Goal: Information Seeking & Learning: Learn about a topic

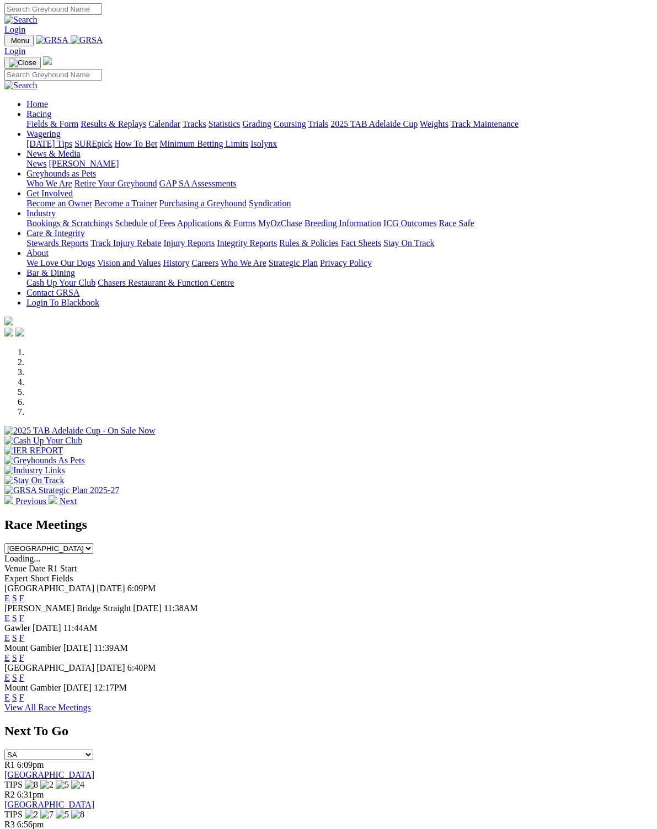
scroll to position [1, 0]
click at [24, 593] on link "F" at bounding box center [21, 597] width 5 height 9
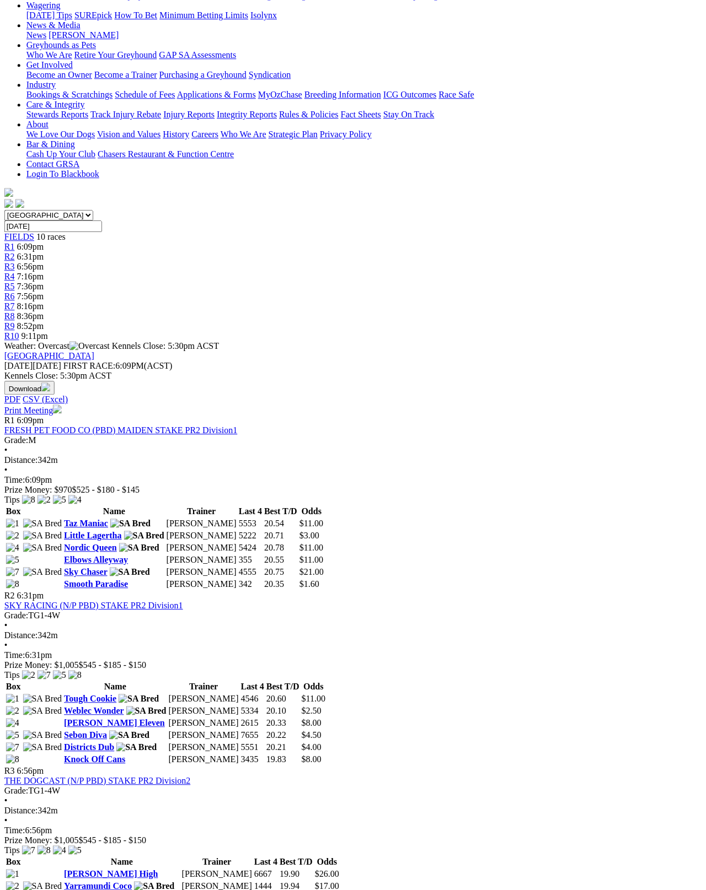
scroll to position [149, 7]
click at [72, 568] on link "Sky Chaser" at bounding box center [85, 572] width 43 height 9
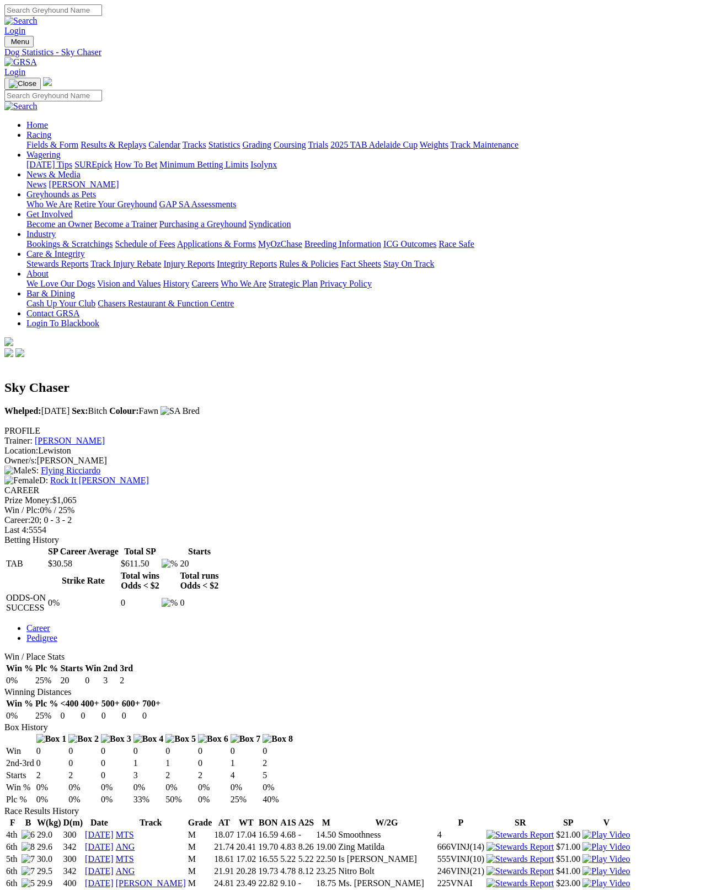
scroll to position [6, 0]
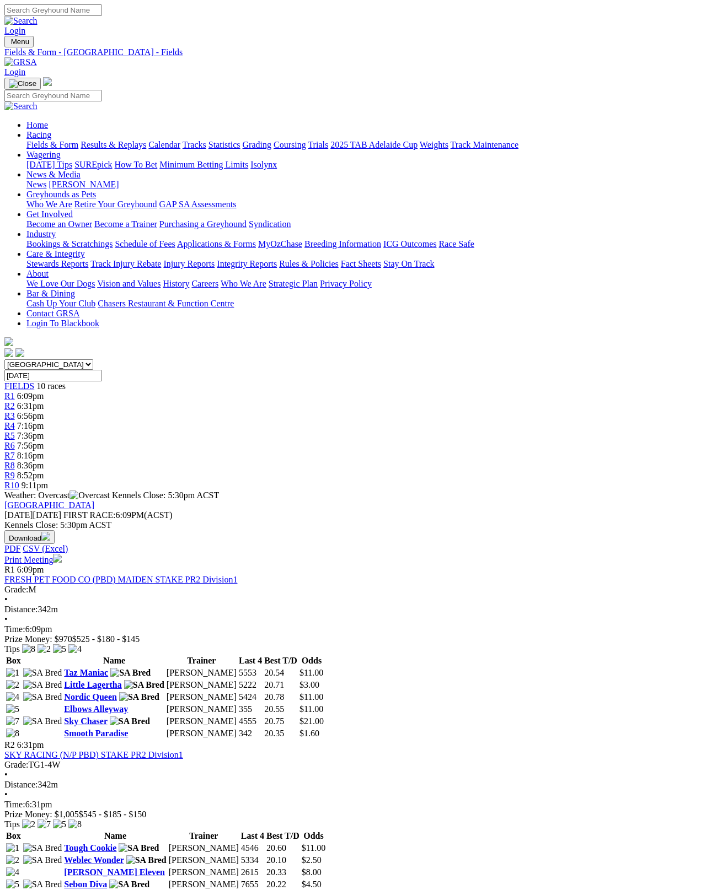
scroll to position [214, 0]
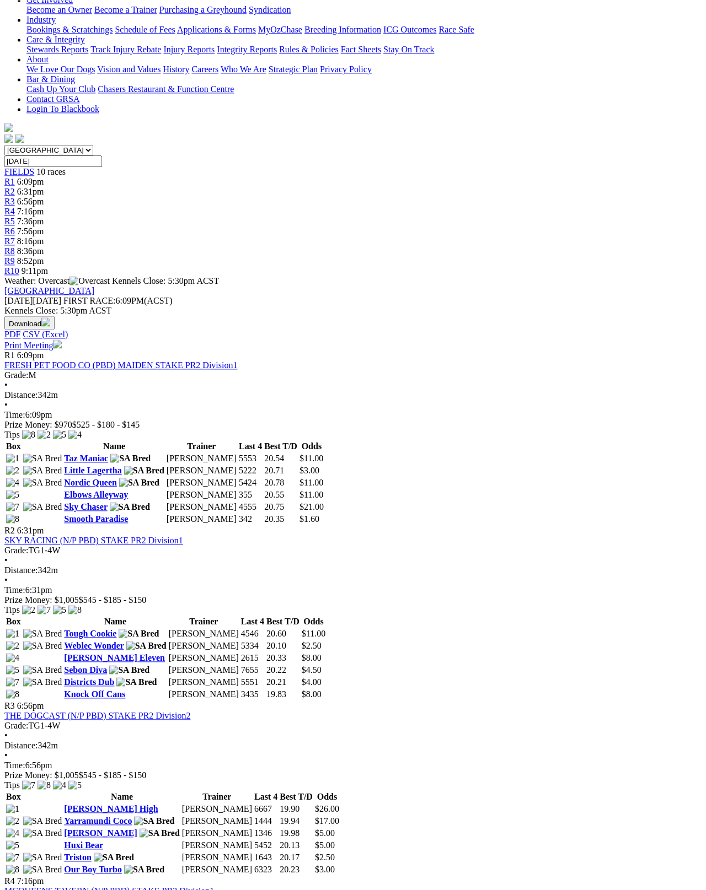
click at [111, 490] on link "Elbows Alleyway" at bounding box center [96, 494] width 64 height 9
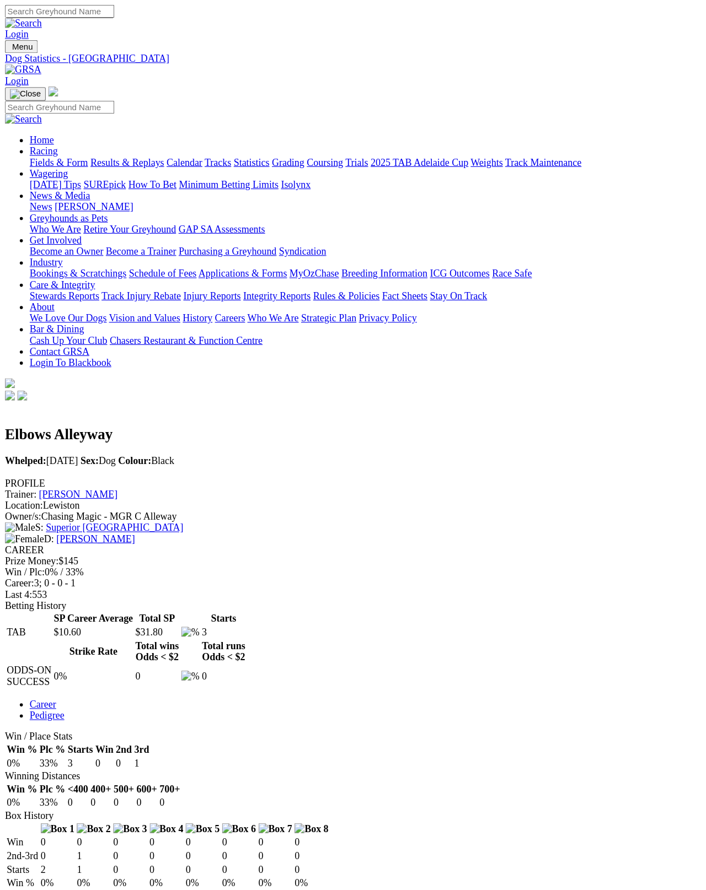
scroll to position [6, 0]
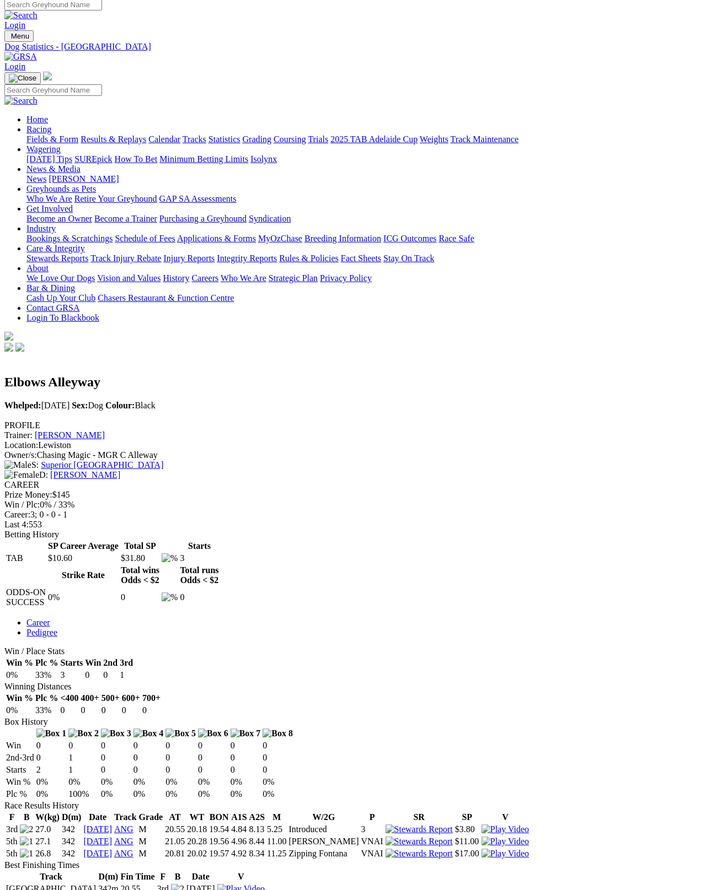
click at [120, 470] on link "[PERSON_NAME]" at bounding box center [85, 474] width 70 height 9
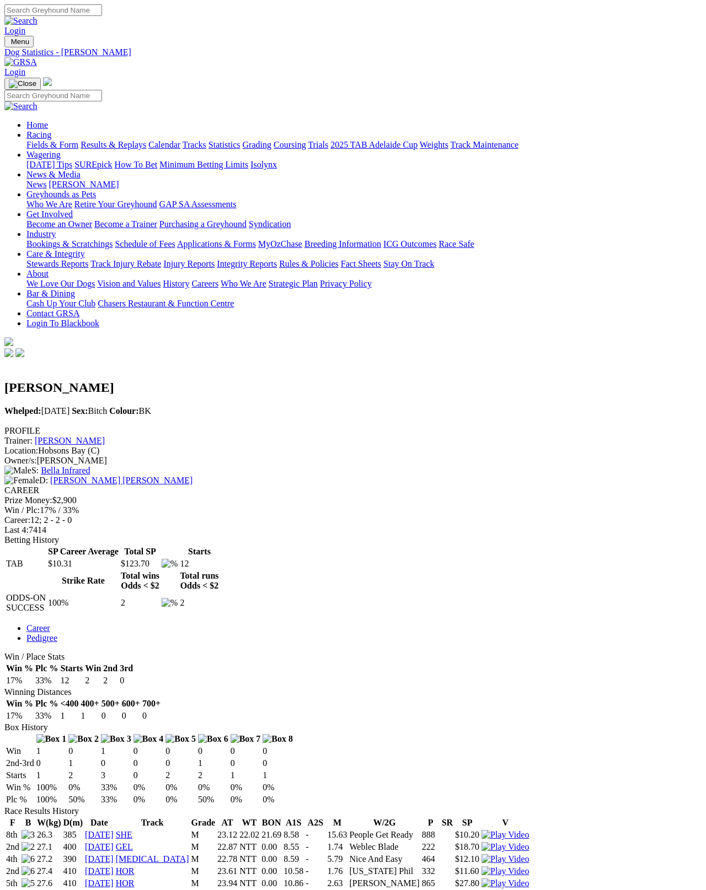
scroll to position [6, 0]
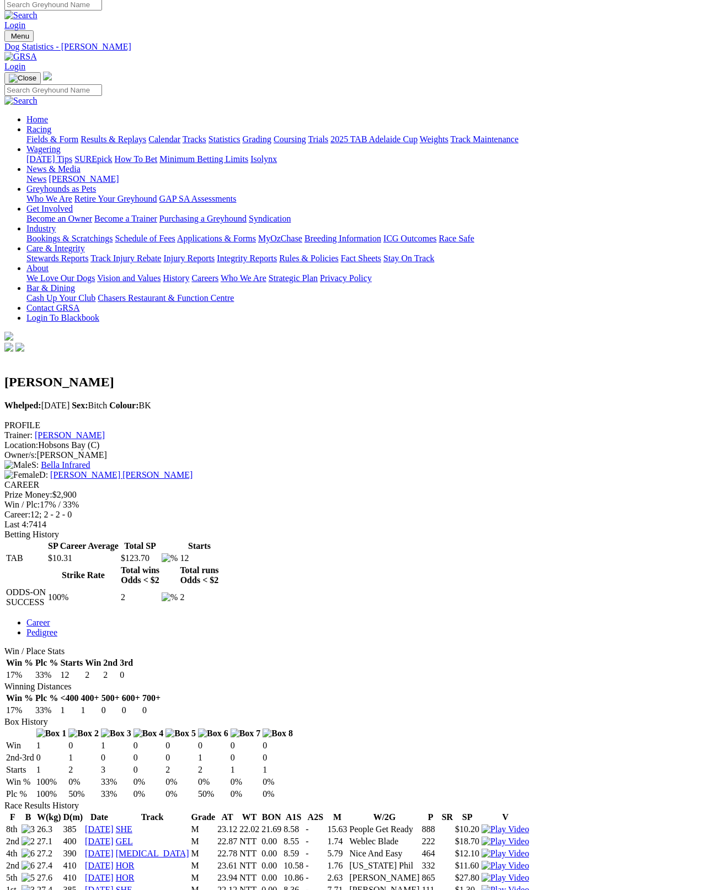
click at [115, 421] on div "PROFILE Trainer: [PERSON_NAME] Location: [GEOGRAPHIC_DATA] (C) Owner/s: [PERSON…" at bounding box center [352, 451] width 697 height 60
click at [90, 460] on link "Bella Infrared" at bounding box center [65, 464] width 49 height 9
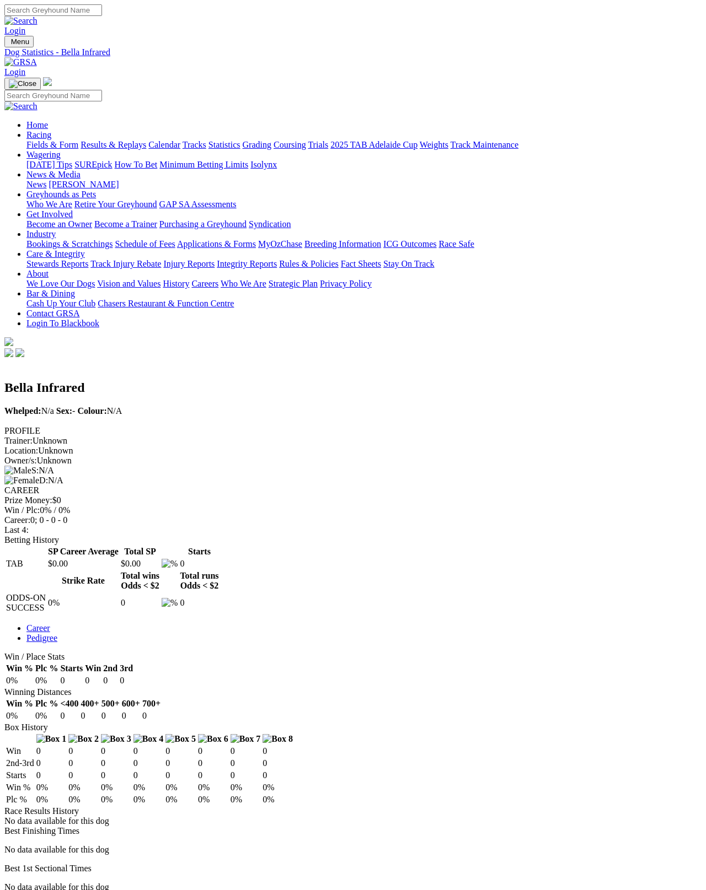
scroll to position [6, 0]
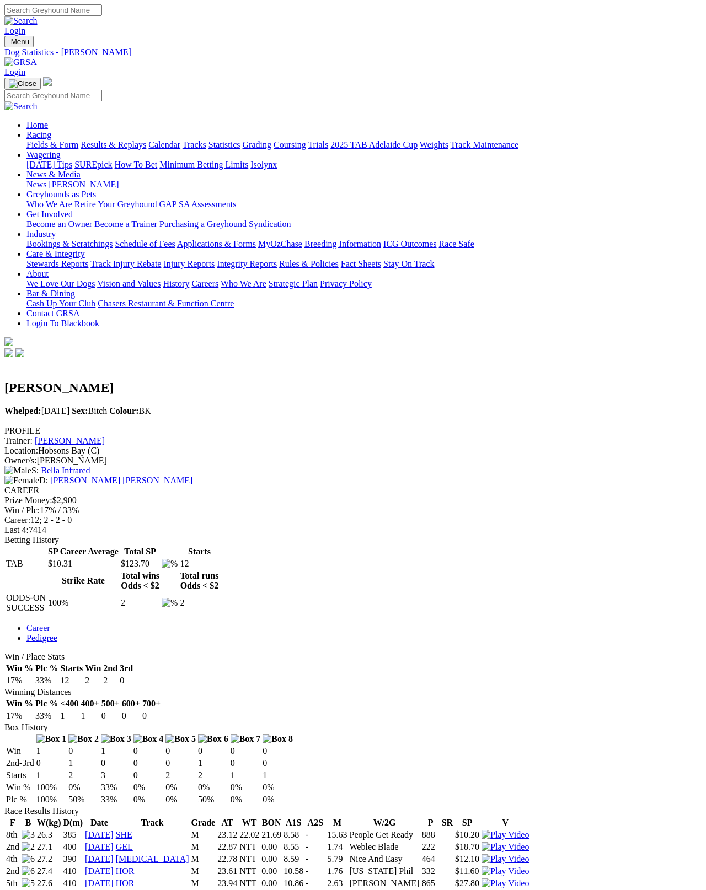
scroll to position [62, 0]
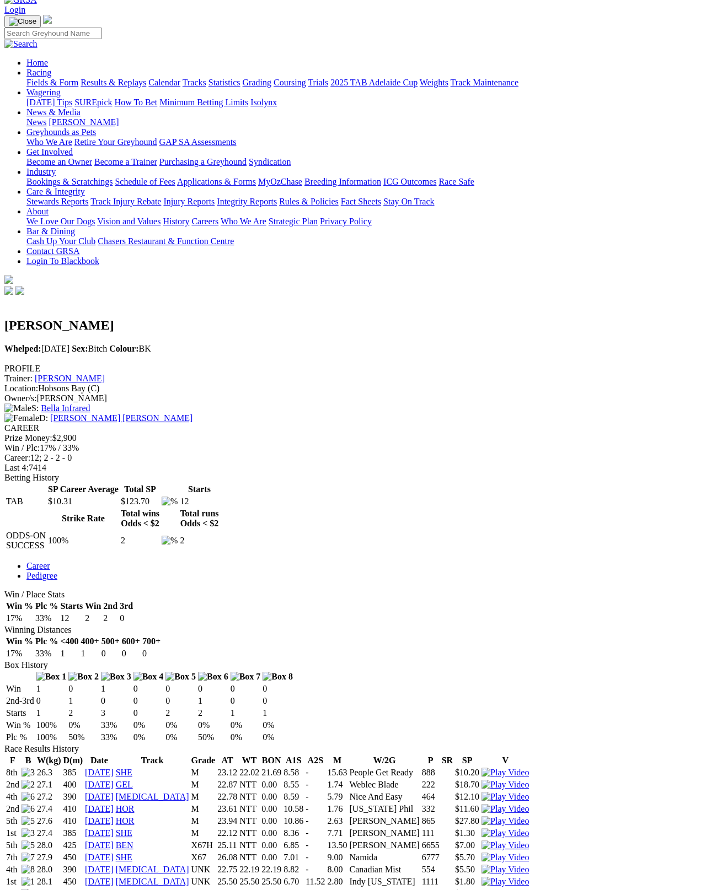
click at [105, 374] on link "[PERSON_NAME]" at bounding box center [70, 378] width 70 height 9
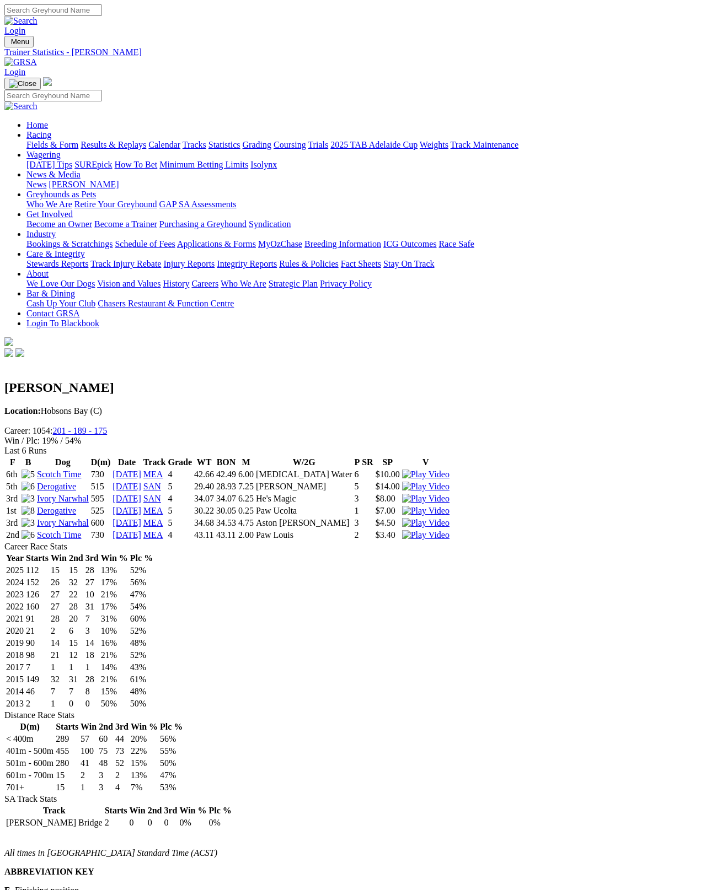
scroll to position [6, 0]
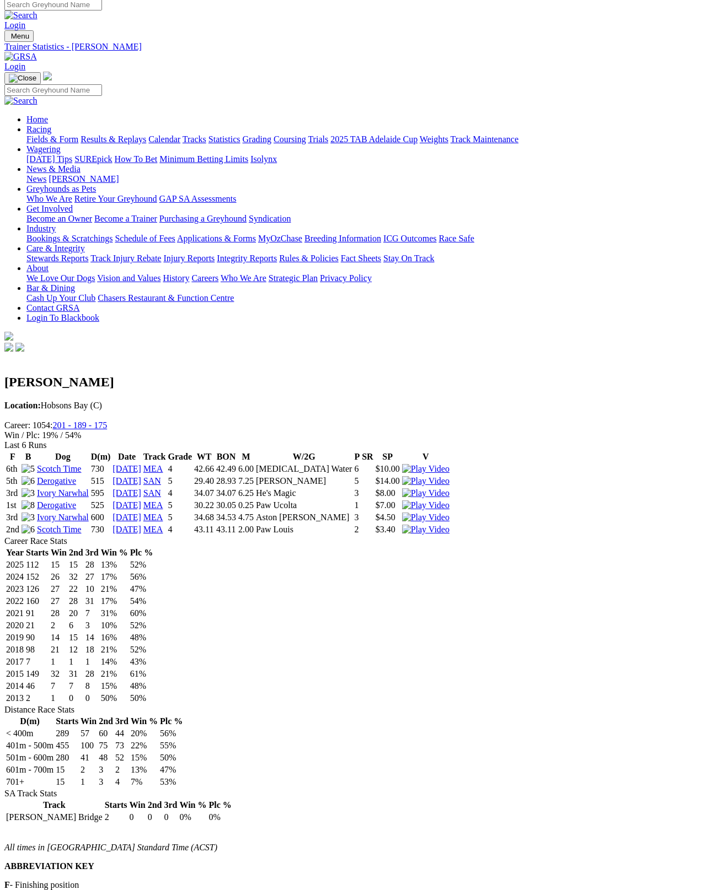
click at [79, 464] on link "Scotch Time" at bounding box center [59, 468] width 44 height 9
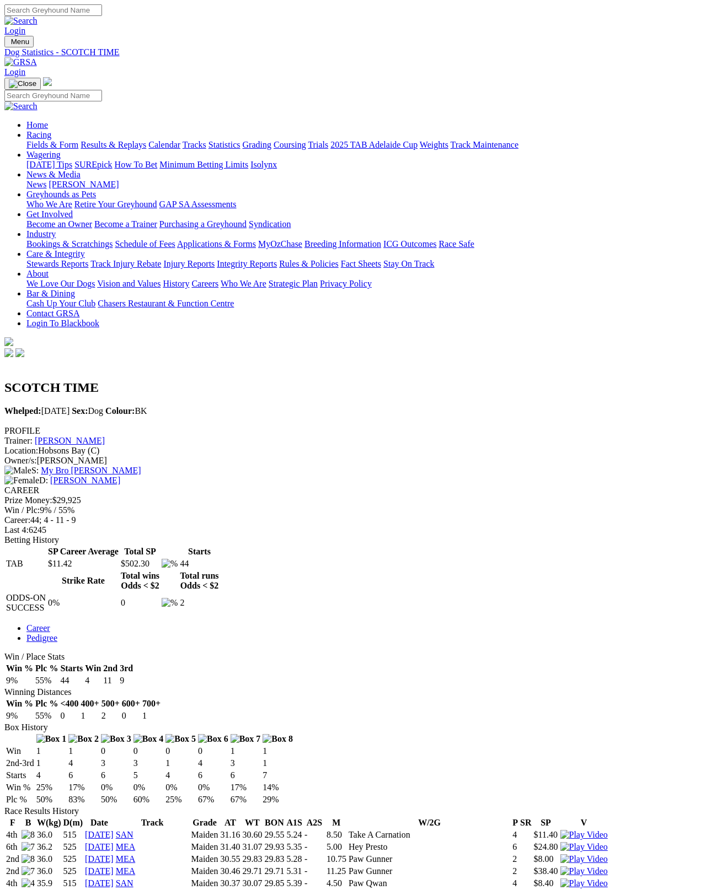
click at [66, 140] on link "Fields & Form" at bounding box center [52, 144] width 52 height 9
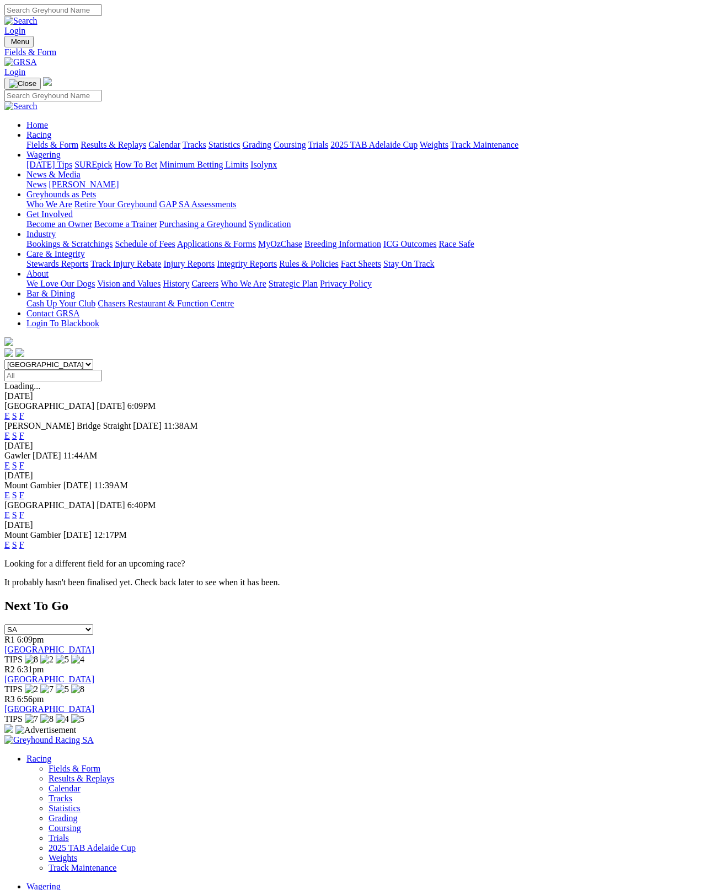
scroll to position [6, 0]
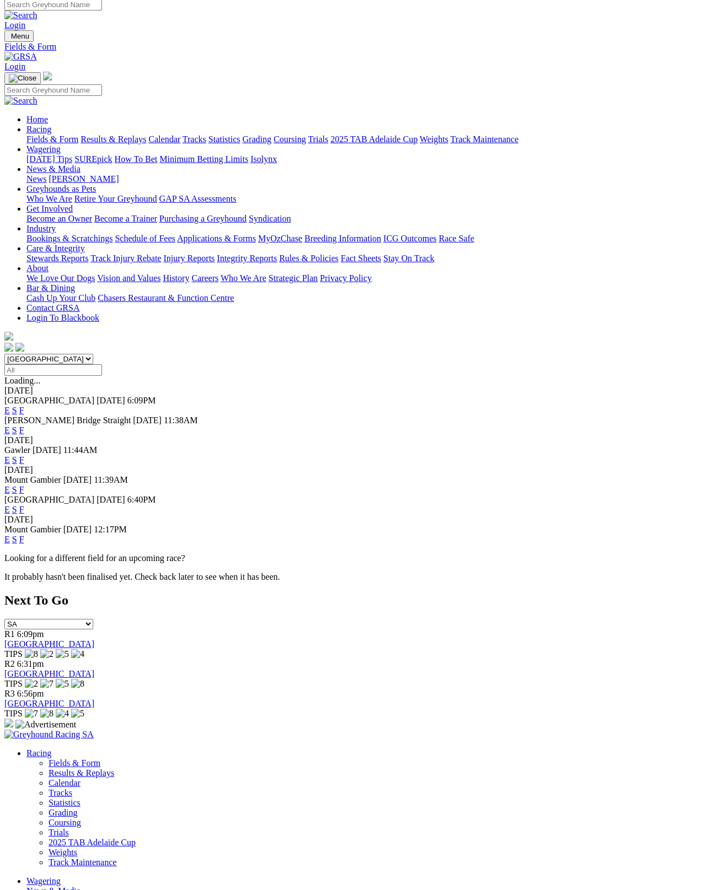
click at [24, 535] on link "F" at bounding box center [21, 539] width 5 height 9
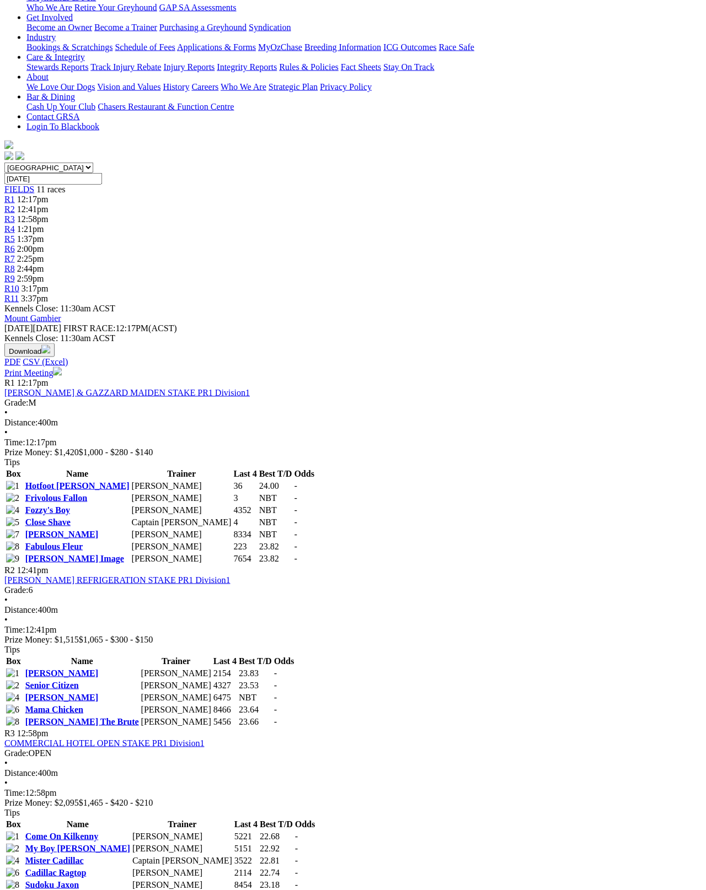
scroll to position [198, 0]
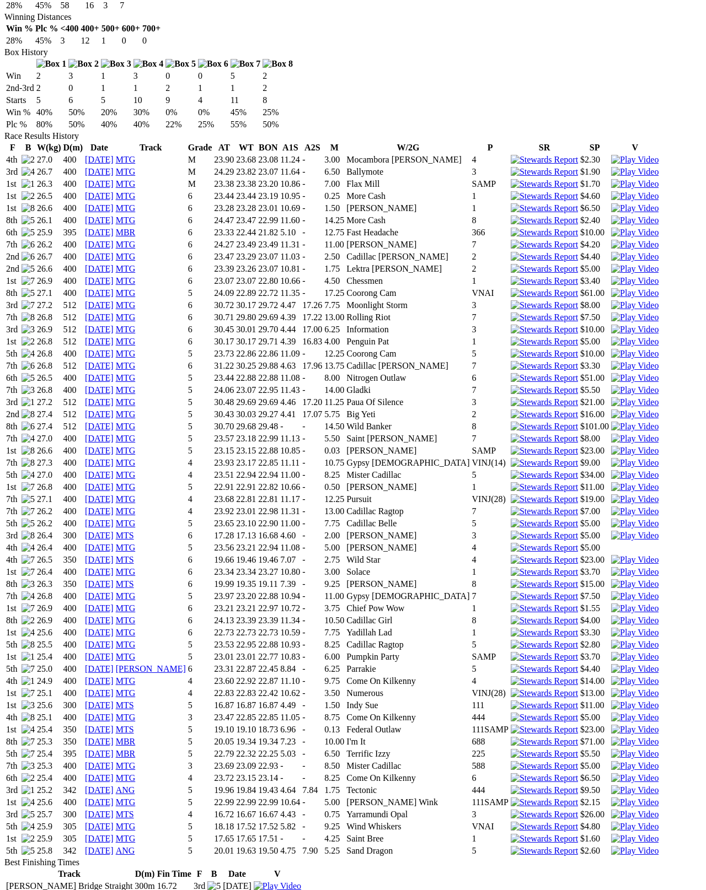
scroll to position [675, 0]
click at [114, 591] on link "28 Jul 24" at bounding box center [99, 595] width 29 height 9
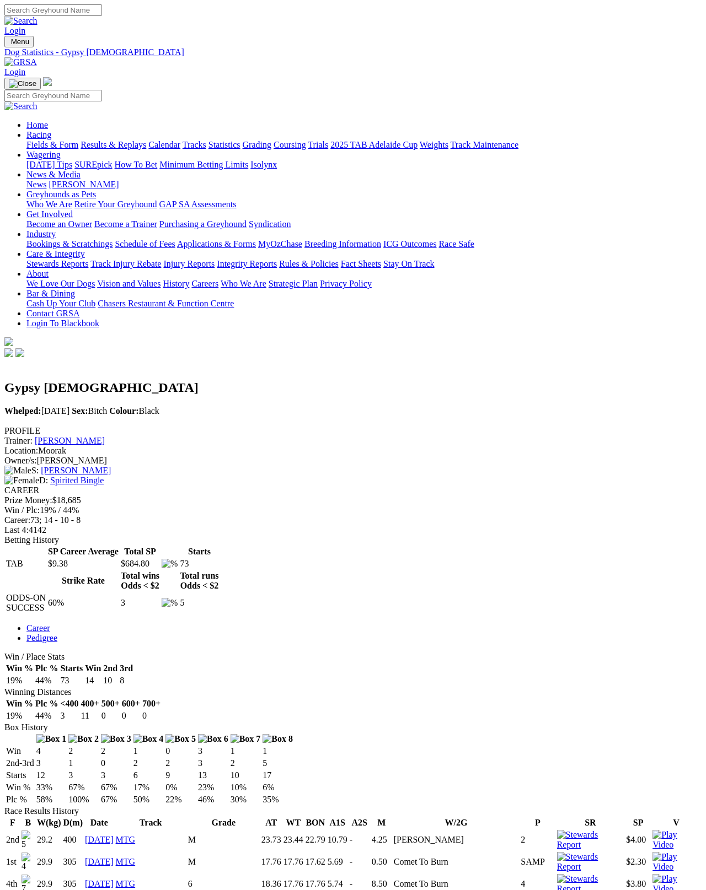
scroll to position [6, 0]
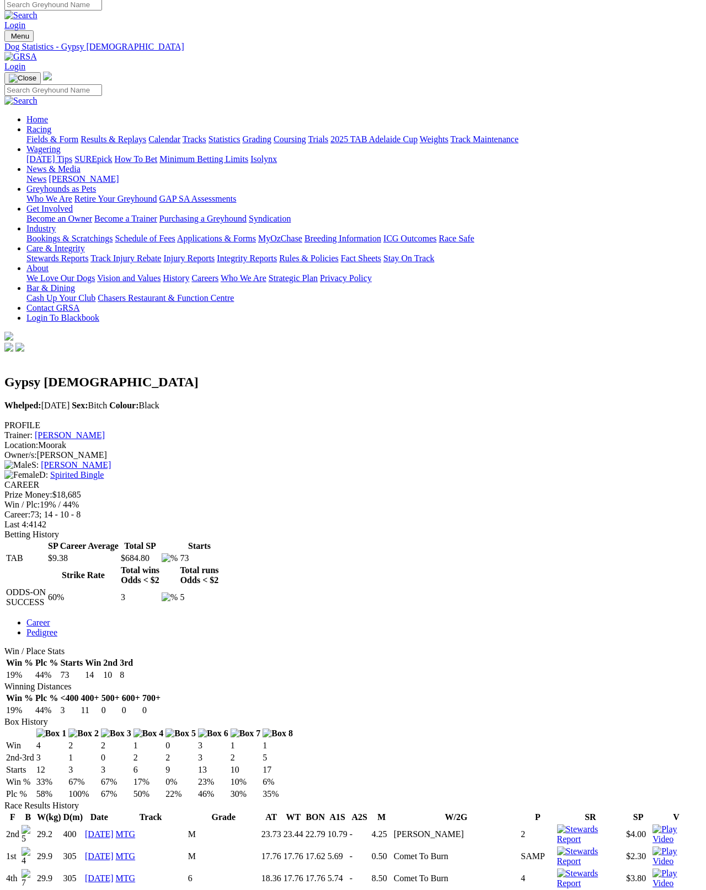
click at [105, 431] on link "[PERSON_NAME]" at bounding box center [70, 435] width 70 height 9
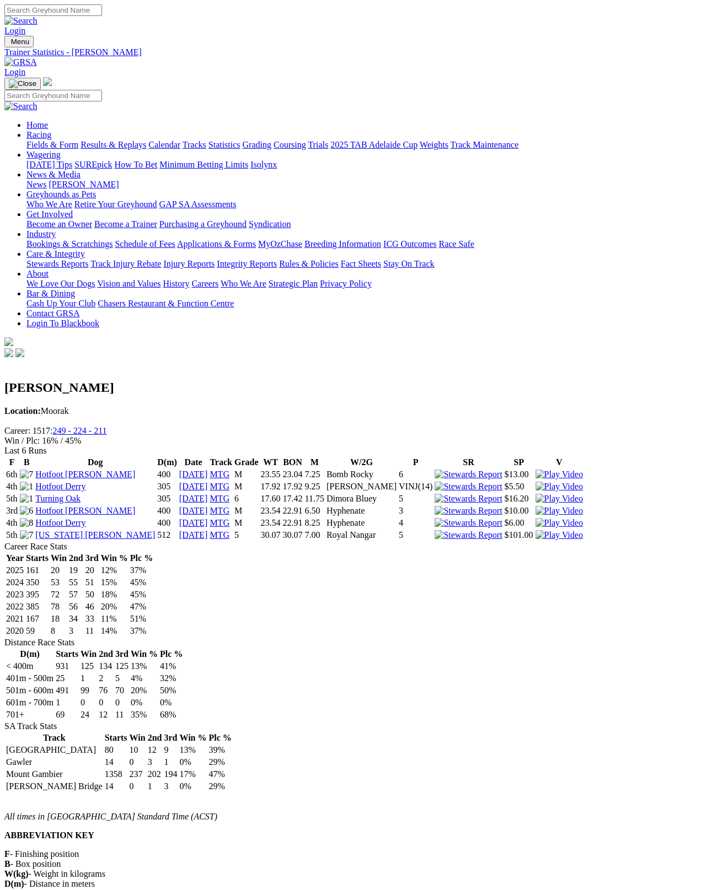
scroll to position [6, 0]
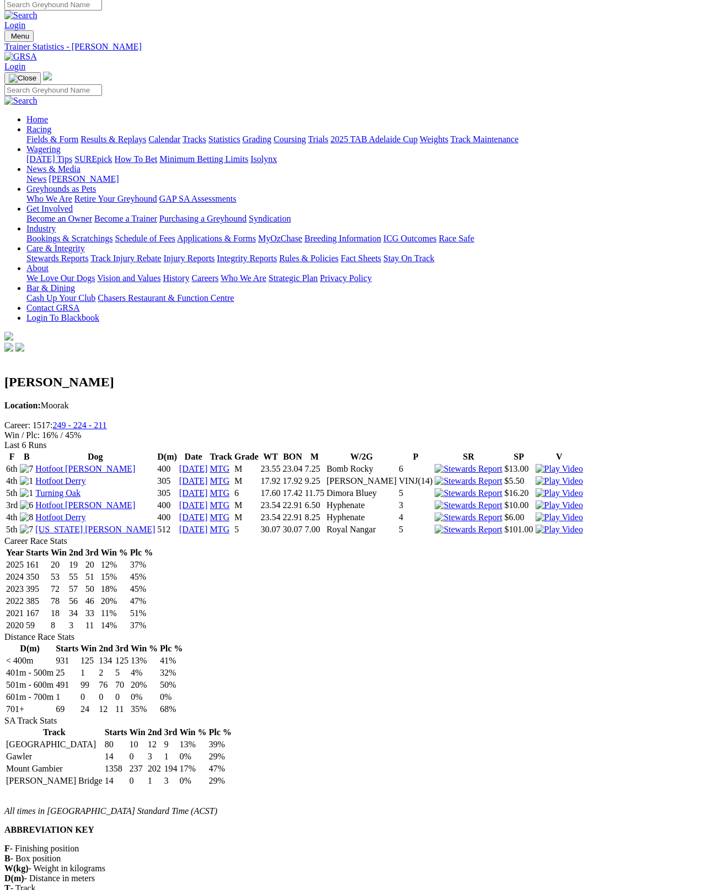
click at [88, 525] on link "[US_STATE] [PERSON_NAME]" at bounding box center [95, 529] width 120 height 9
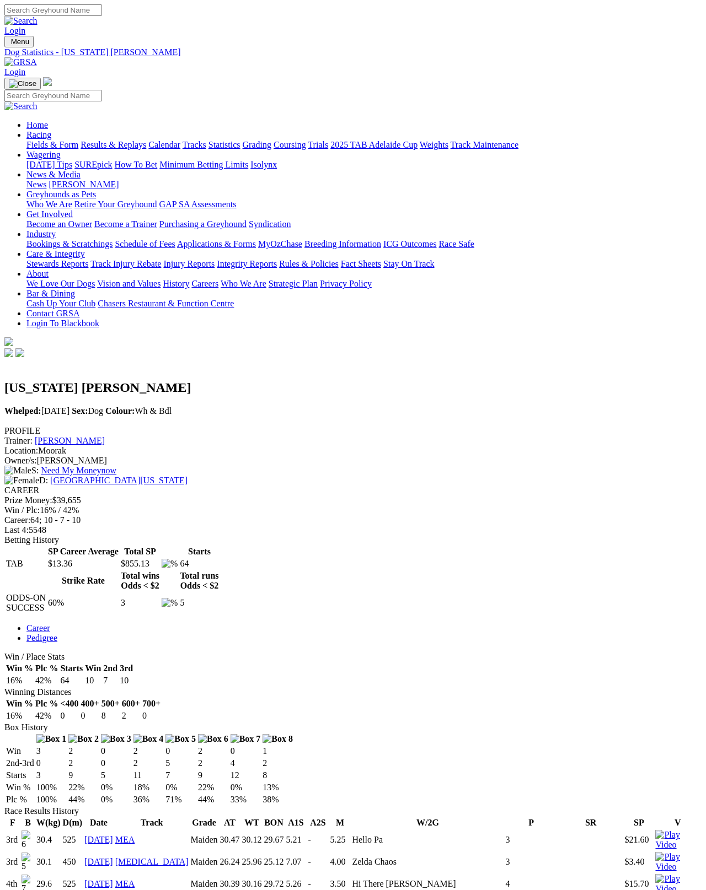
scroll to position [6, 0]
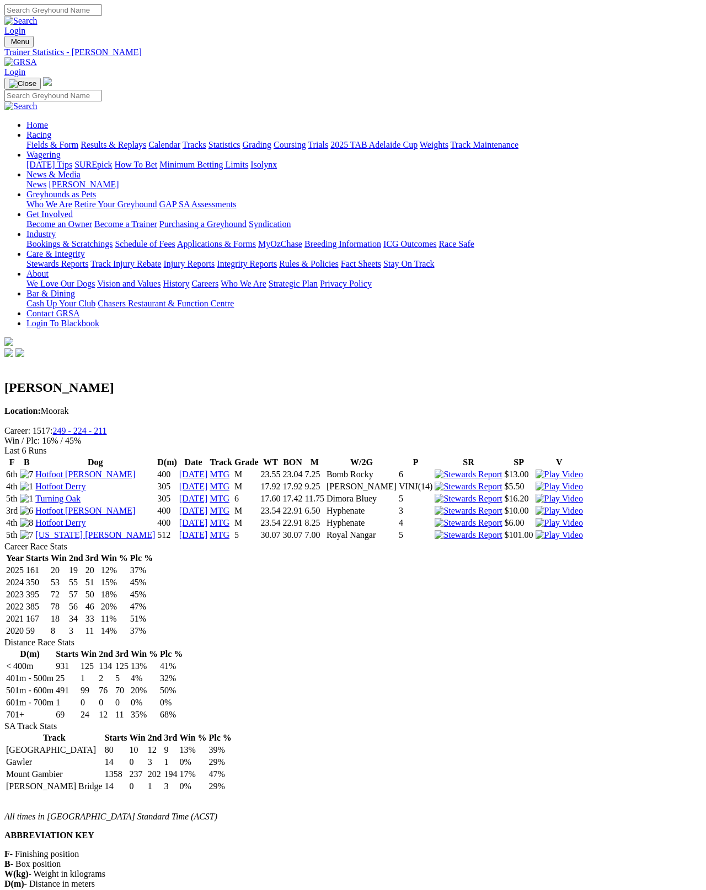
scroll to position [61, 0]
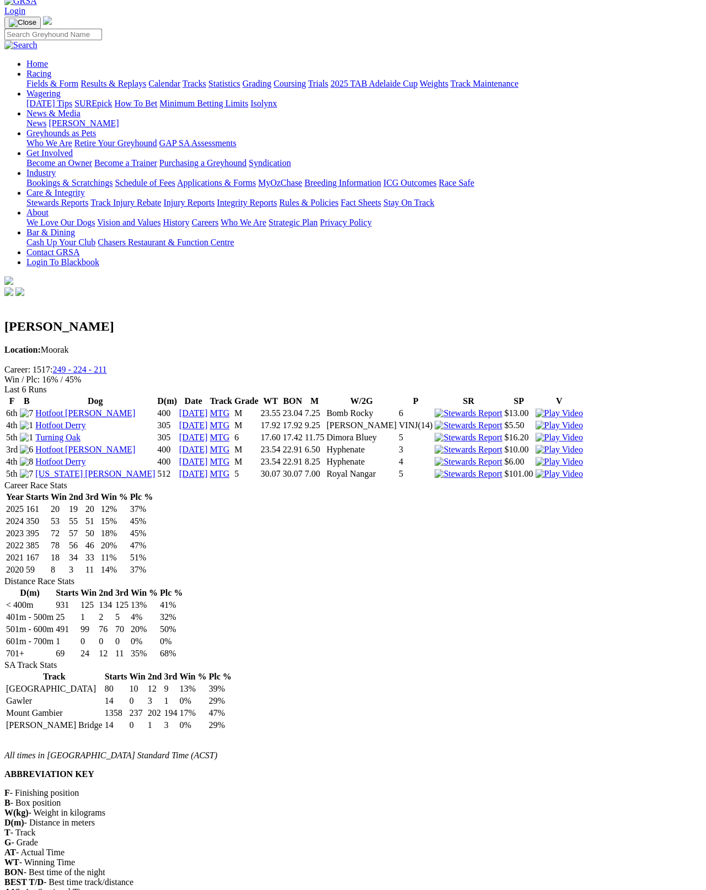
click at [74, 445] on link "Hotfoot Sabrina" at bounding box center [85, 449] width 100 height 9
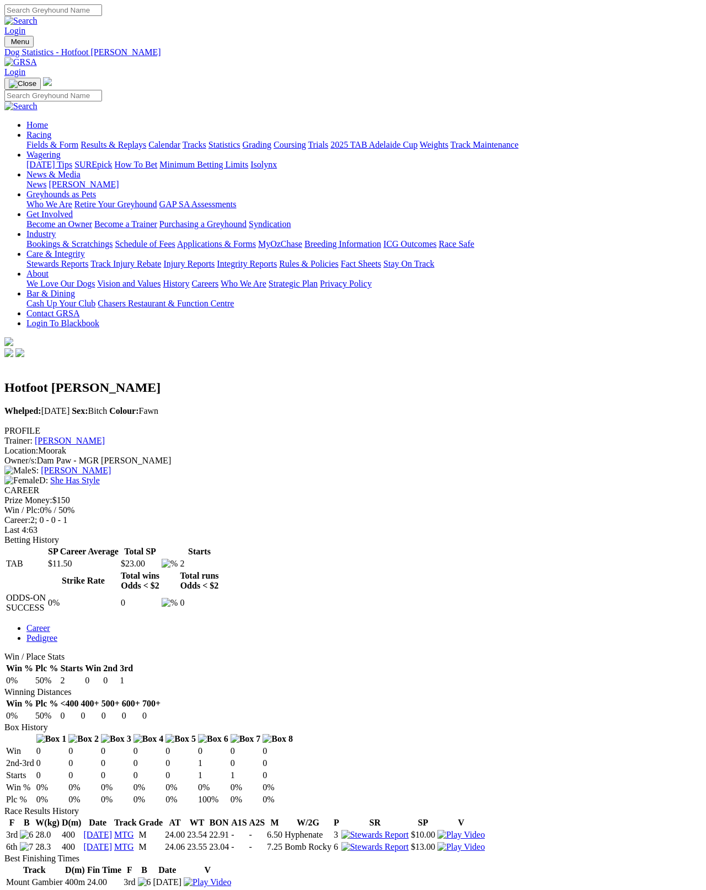
scroll to position [6, 0]
